Goal: Task Accomplishment & Management: Manage account settings

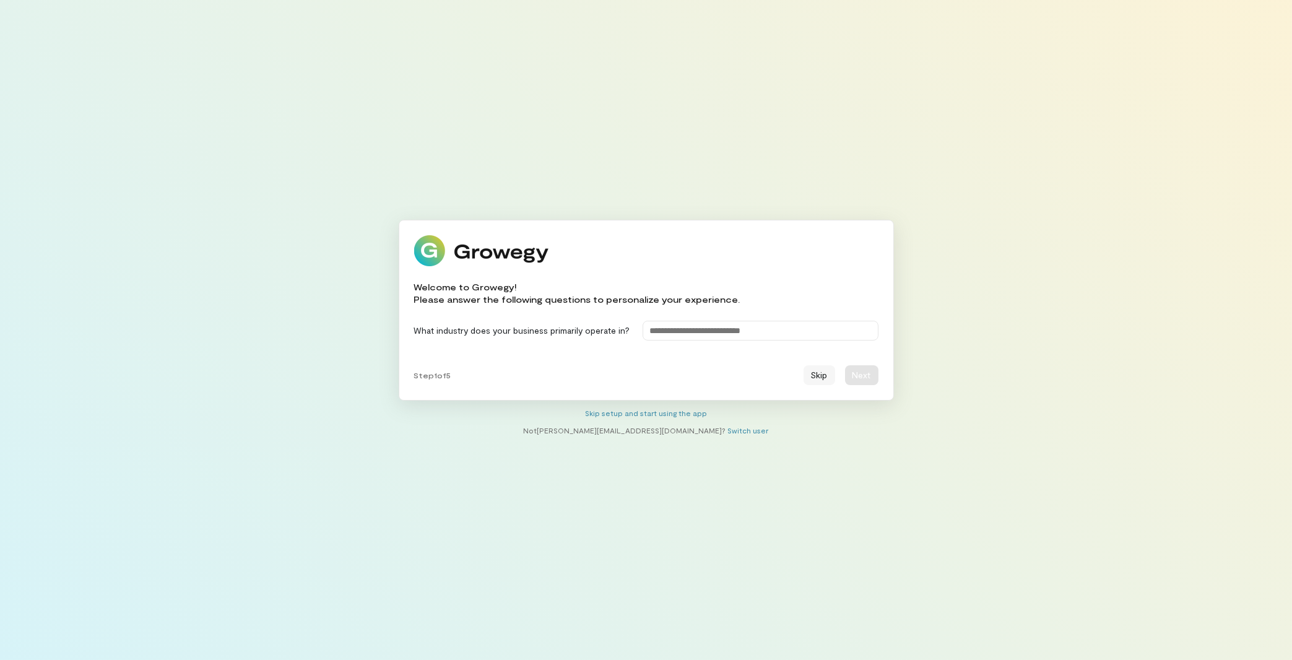
click at [820, 378] on button "Skip" at bounding box center [819, 375] width 32 height 20
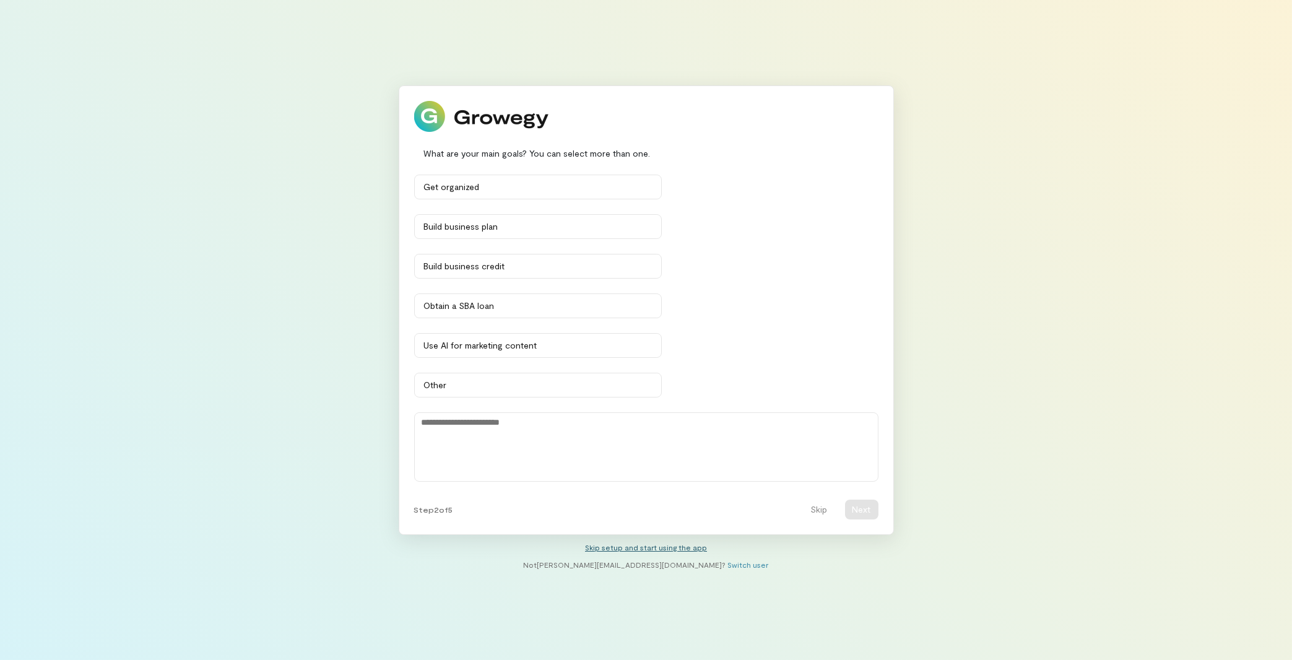
click at [638, 550] on link "Skip setup and start using the app" at bounding box center [646, 547] width 122 height 9
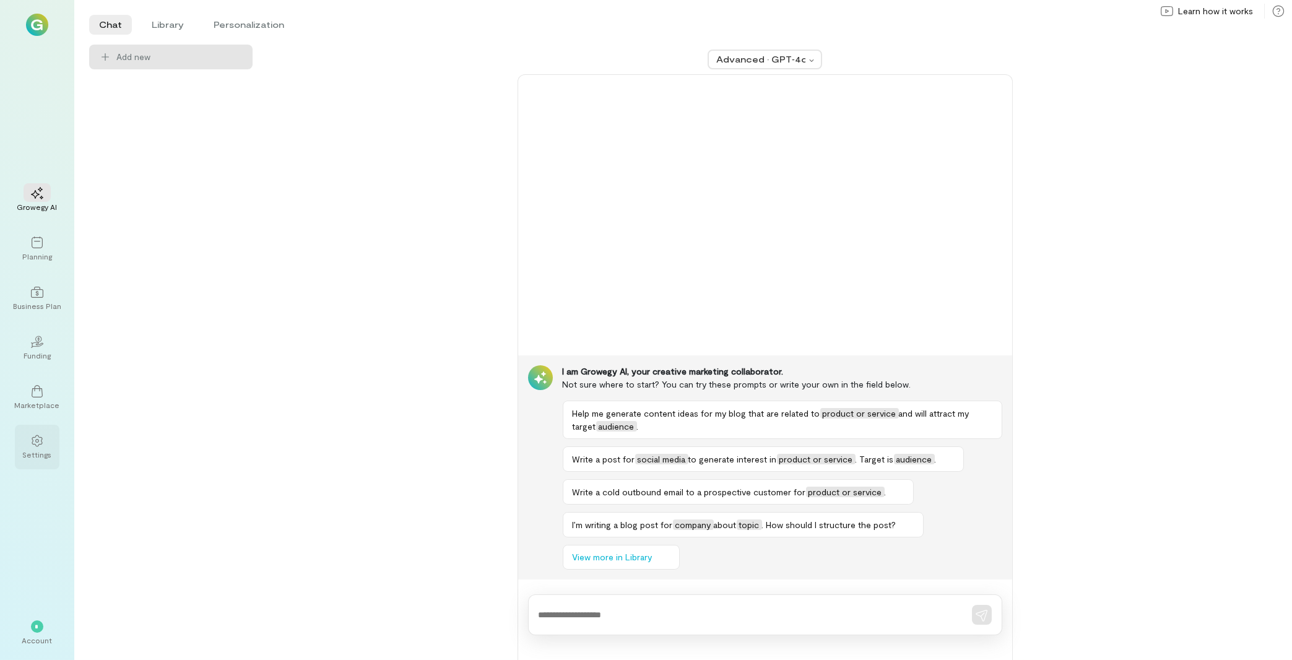
click at [25, 446] on div at bounding box center [37, 440] width 27 height 19
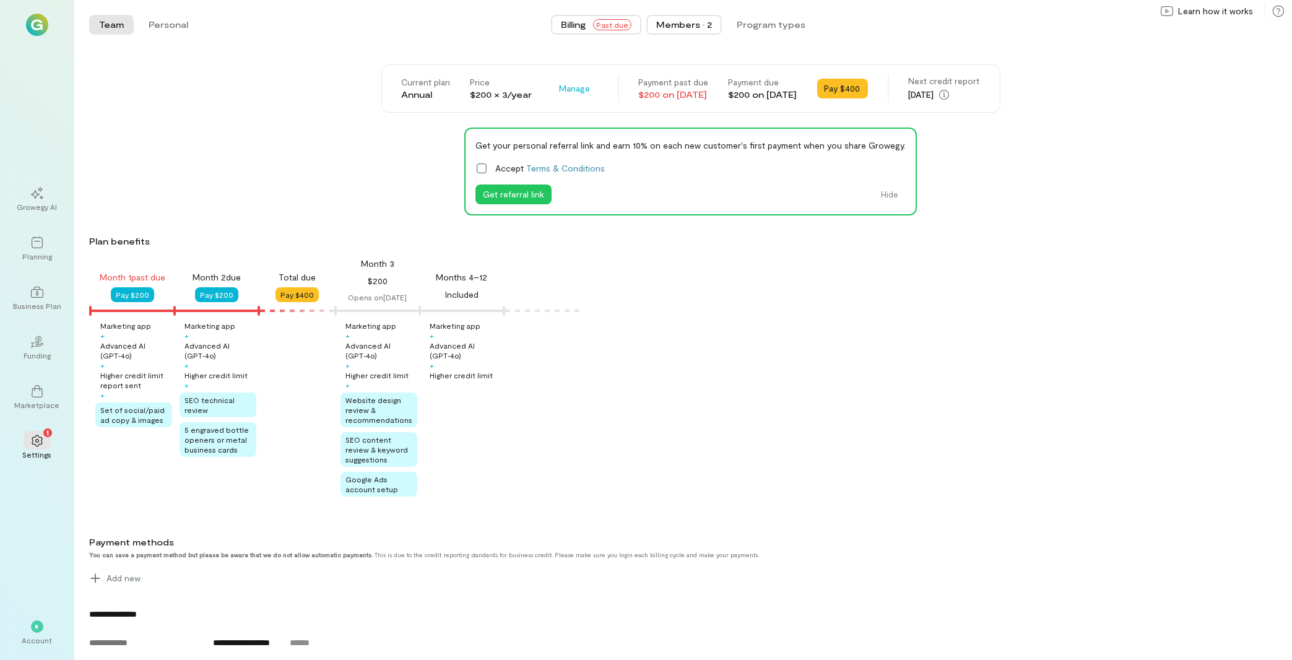
click at [683, 22] on div "Members · 2" at bounding box center [684, 25] width 56 height 12
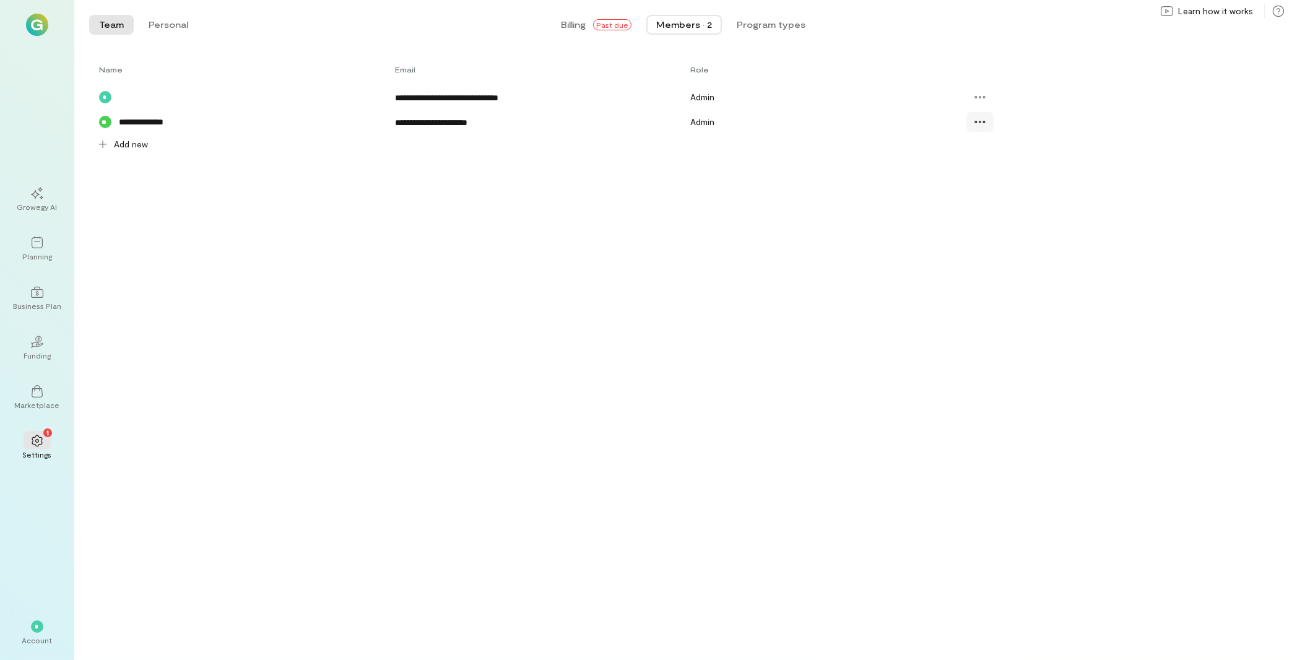
click at [982, 123] on icon at bounding box center [980, 122] width 12 height 12
click at [565, 25] on span "Billing" at bounding box center [573, 25] width 25 height 12
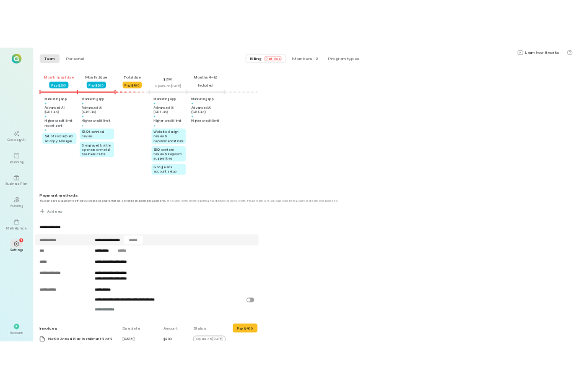
scroll to position [311, 0]
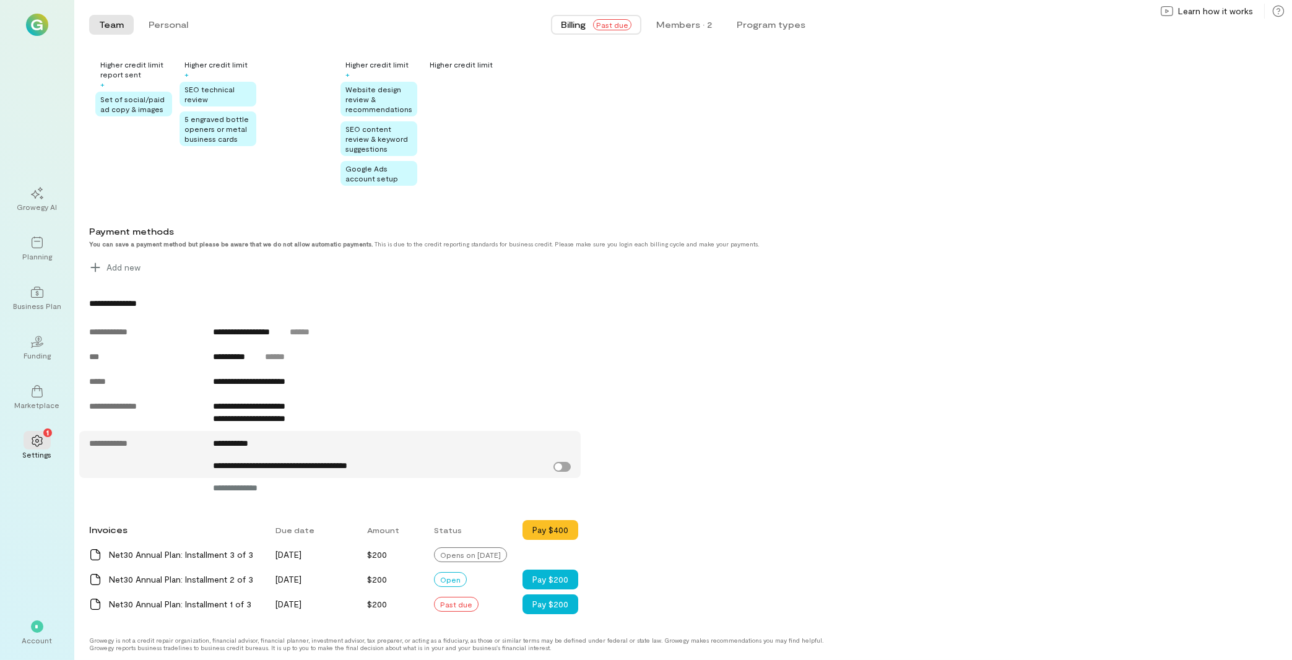
click at [560, 467] on label "**********" at bounding box center [393, 465] width 358 height 12
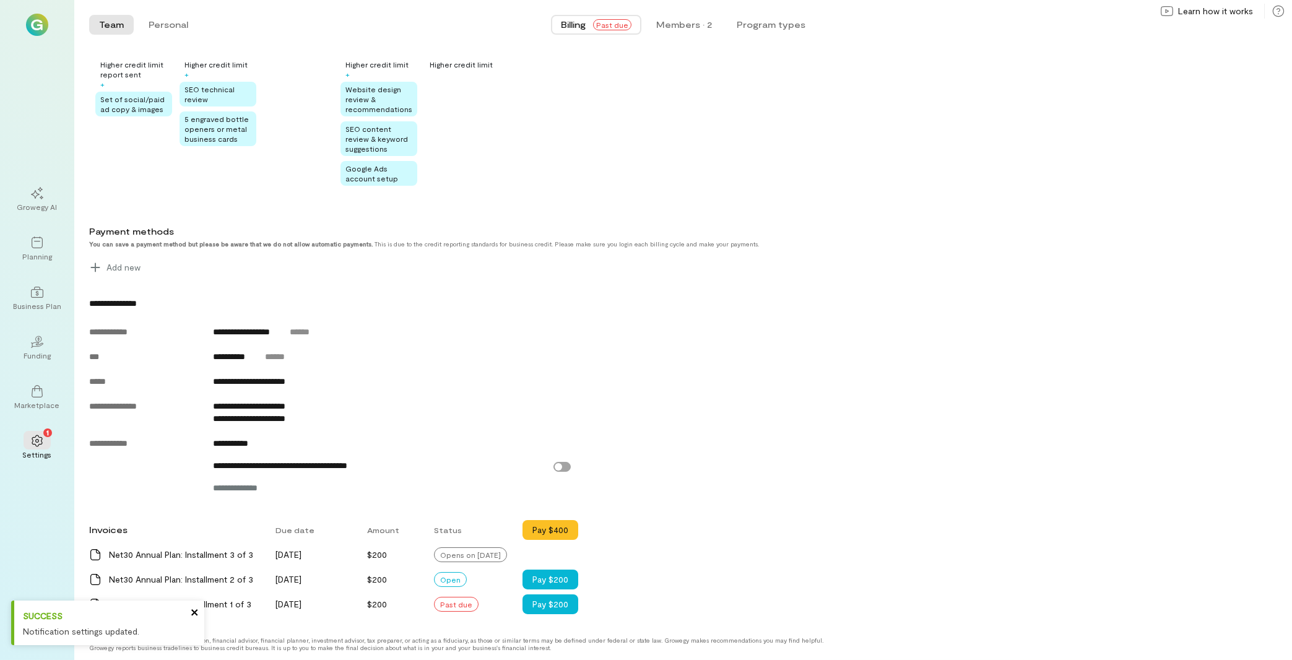
click at [197, 612] on icon "close" at bounding box center [195, 612] width 9 height 10
click at [38, 630] on span "*" at bounding box center [38, 626] width 6 height 7
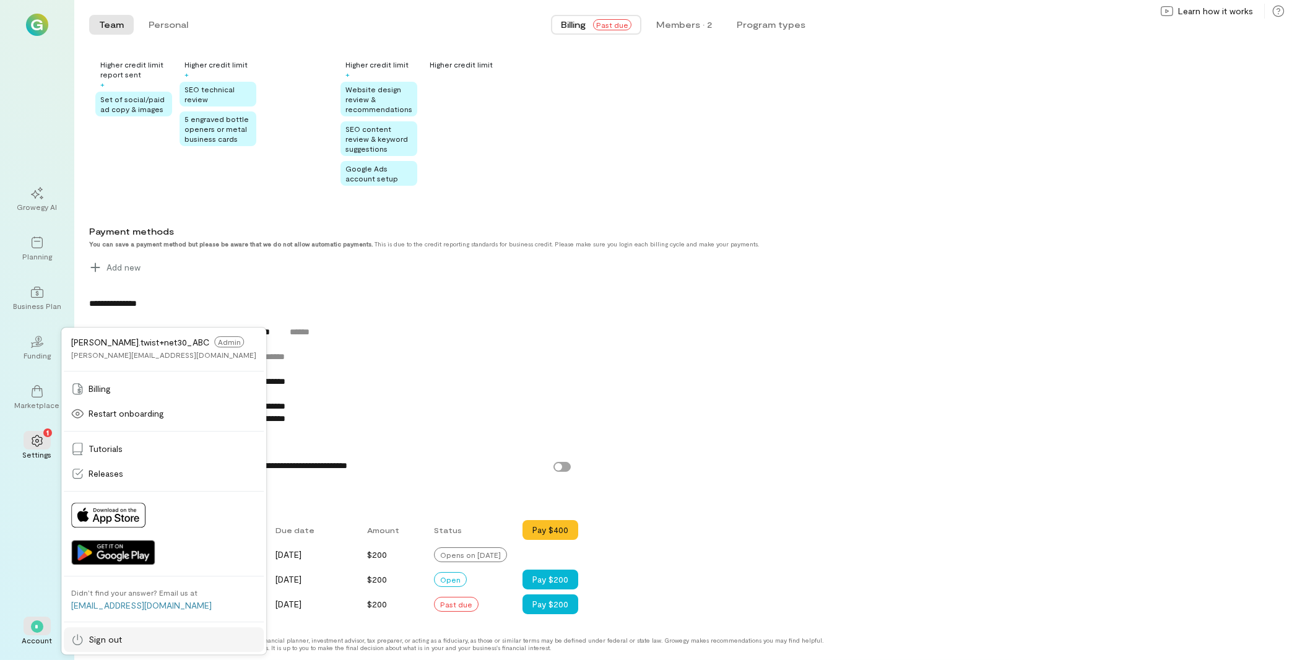
click at [124, 638] on div "Sign out" at bounding box center [163, 639] width 185 height 12
